Goal: Check status: Check status

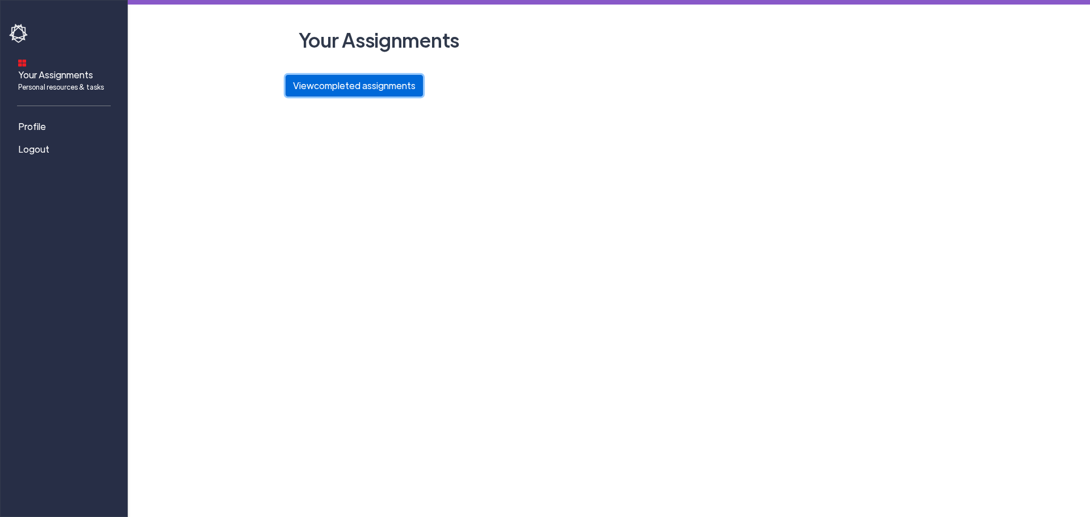
click at [388, 84] on button "View completed assignments" at bounding box center [354, 86] width 137 height 22
